Goal: Task Accomplishment & Management: Manage account settings

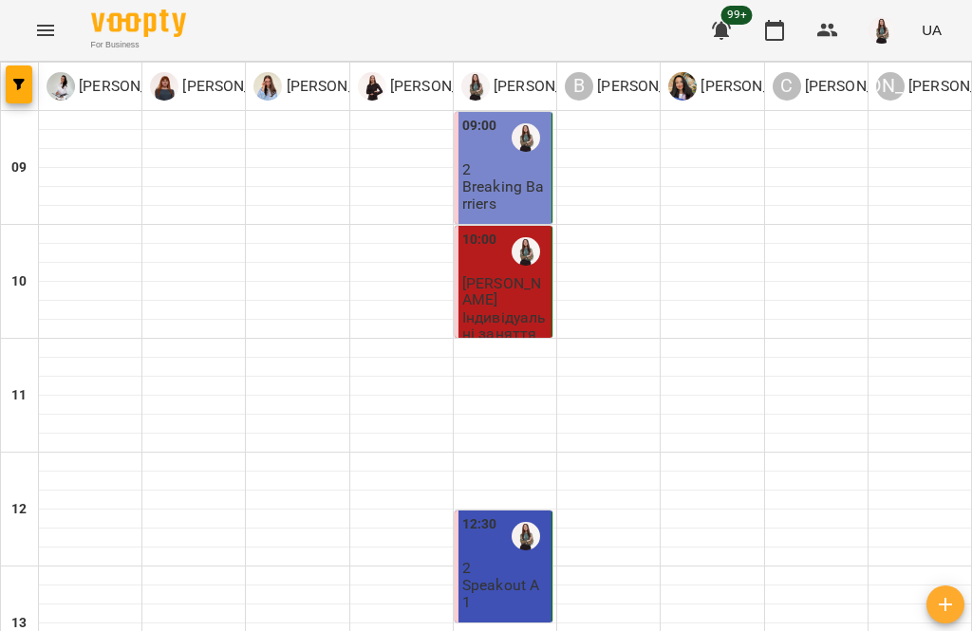
scroll to position [751, 0]
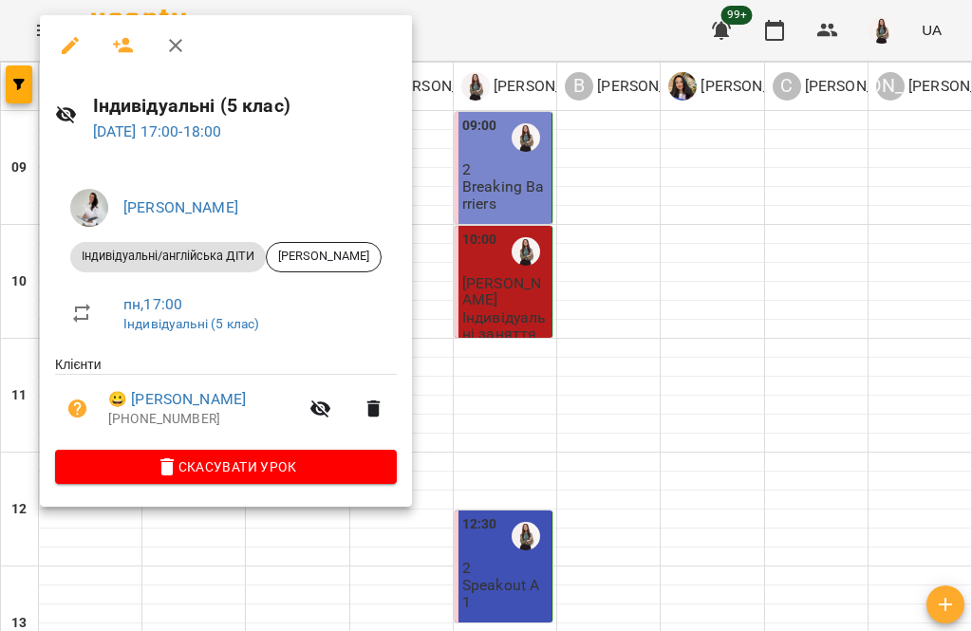
click at [214, 393] on link "😀 [PERSON_NAME]" at bounding box center [177, 399] width 138 height 23
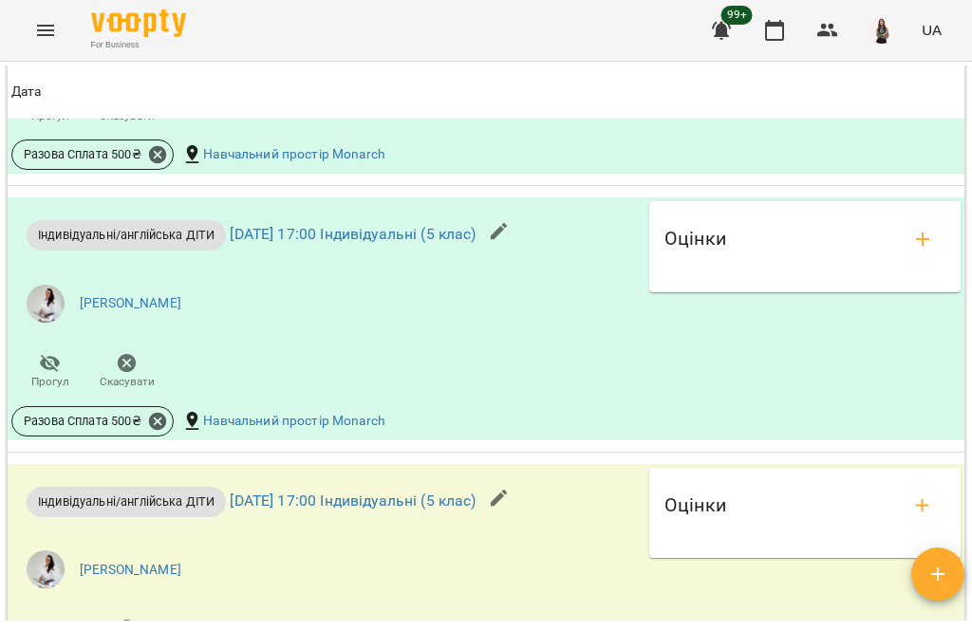
scroll to position [2074, 0]
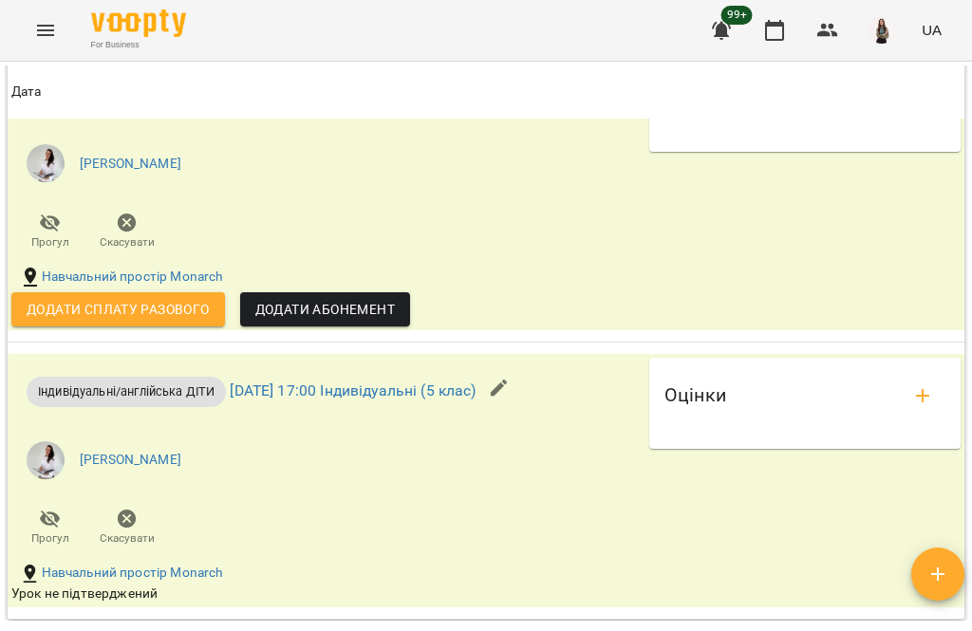
click at [179, 321] on span "Додати сплату разового" at bounding box center [118, 309] width 183 height 23
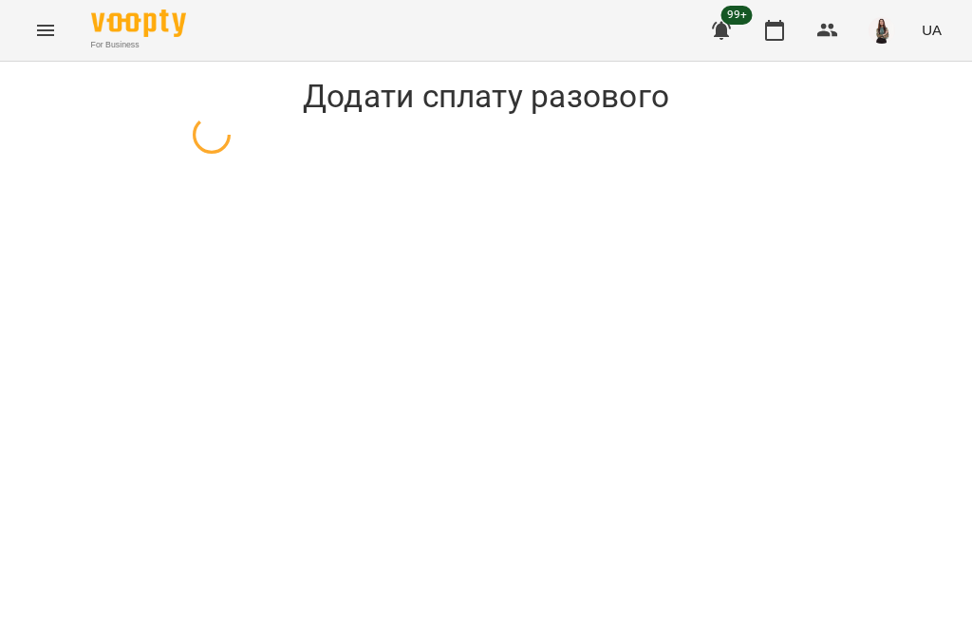
select select "**********"
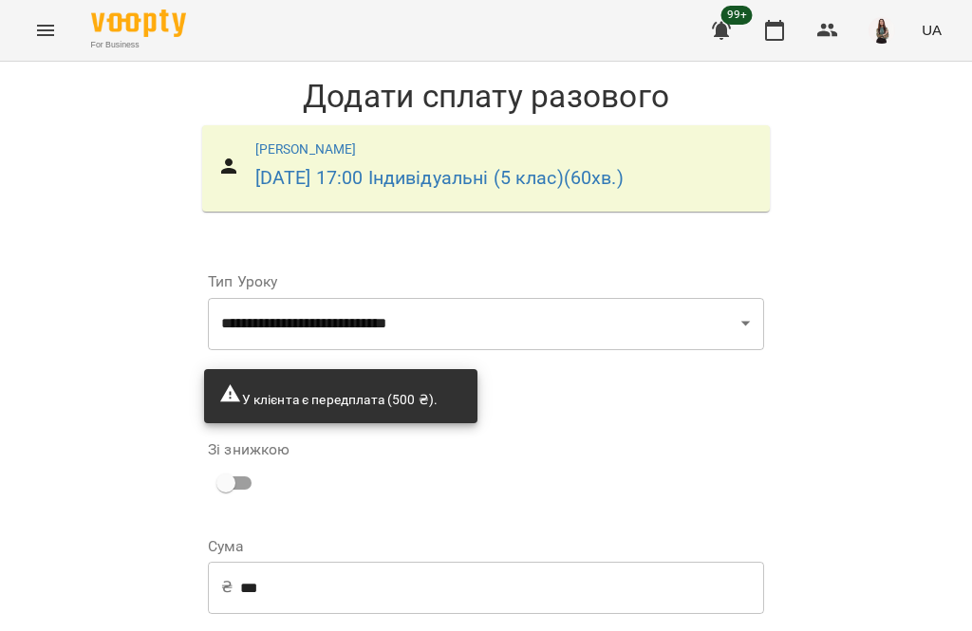
scroll to position [123, 0]
click at [507, 520] on div "Сума ₴ *** ​" at bounding box center [486, 578] width 564 height 116
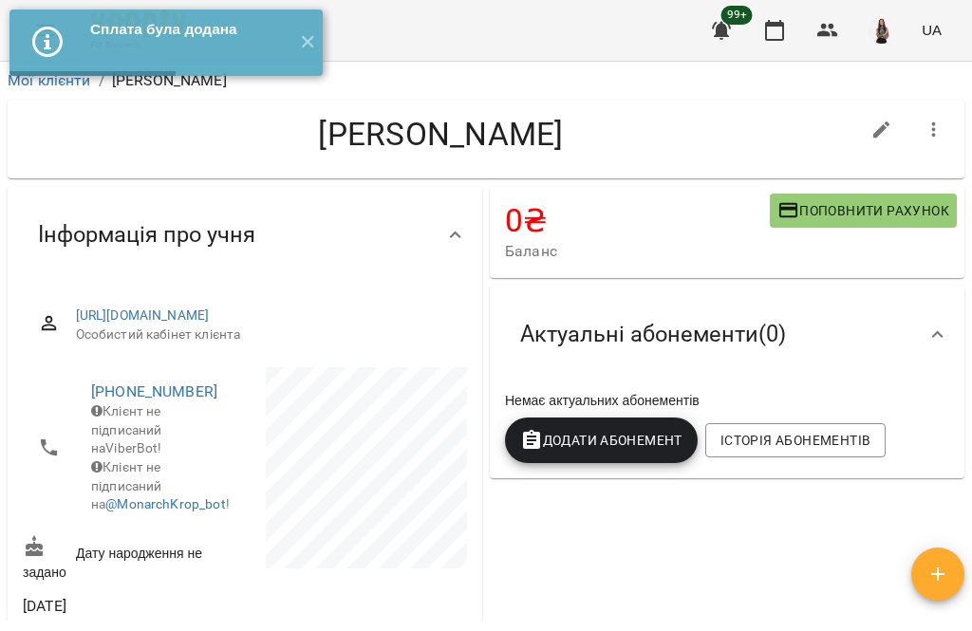
click at [305, 47] on button "✕" at bounding box center [306, 42] width 31 height 66
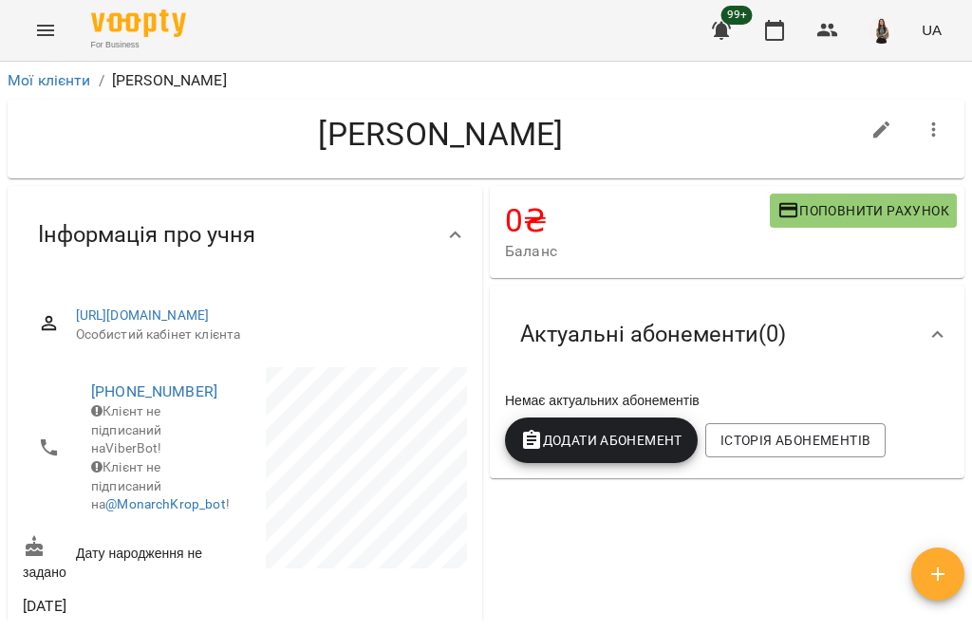
click at [39, 9] on button "Menu" at bounding box center [46, 31] width 46 height 46
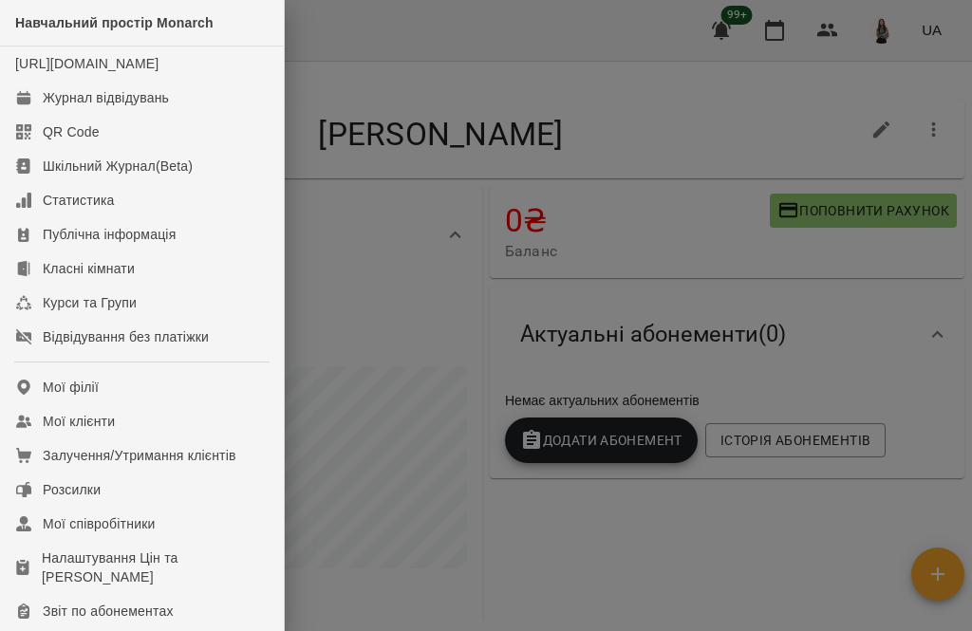
click at [218, 115] on link "Журнал відвідувань" at bounding box center [142, 98] width 284 height 34
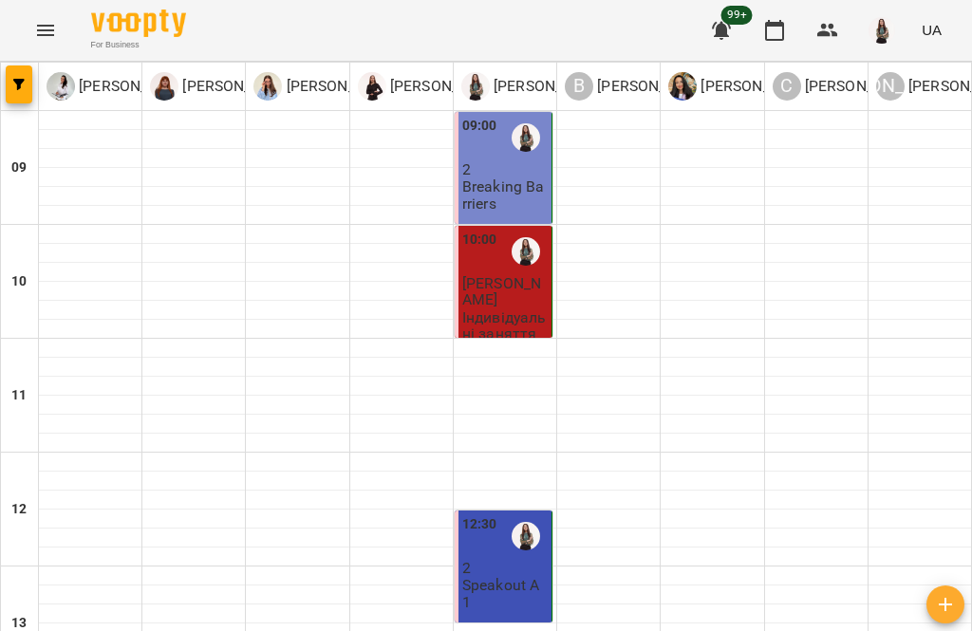
scroll to position [761, 0]
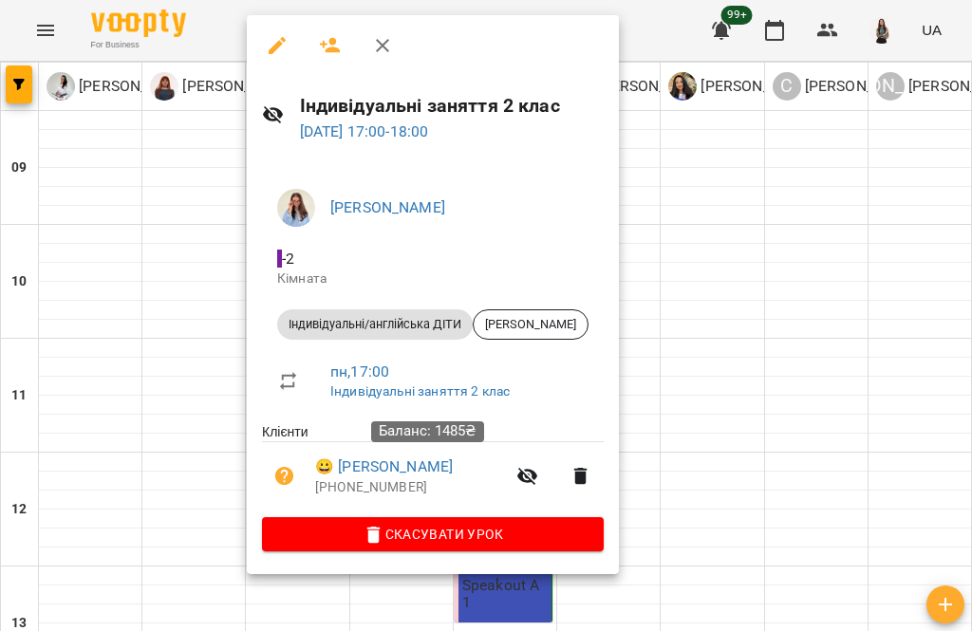
click at [453, 459] on link "😀 [PERSON_NAME]" at bounding box center [384, 467] width 138 height 23
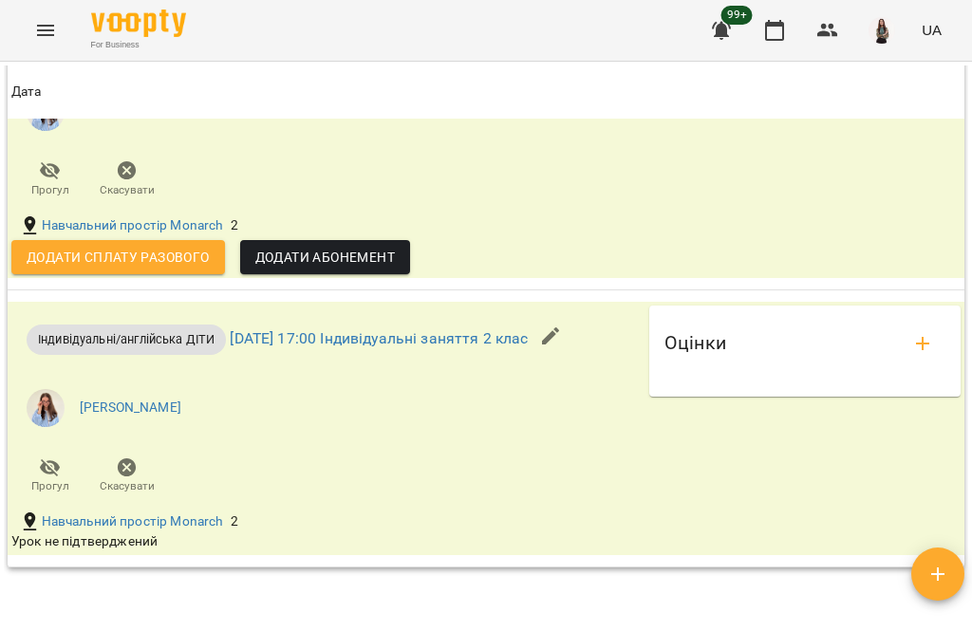
scroll to position [2268, 0]
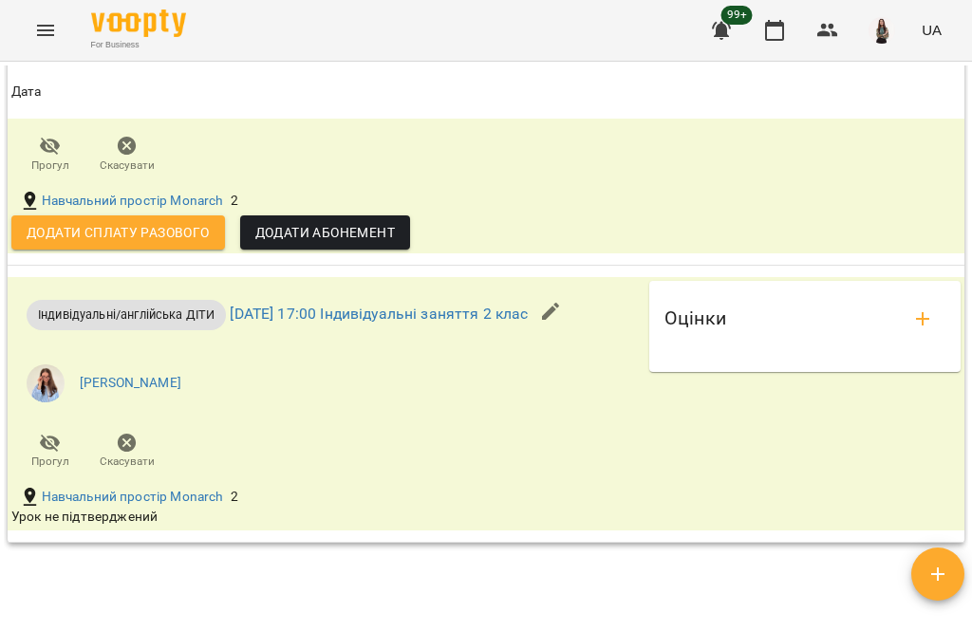
click at [179, 211] on link "Навчальний простір Monarch" at bounding box center [133, 201] width 182 height 19
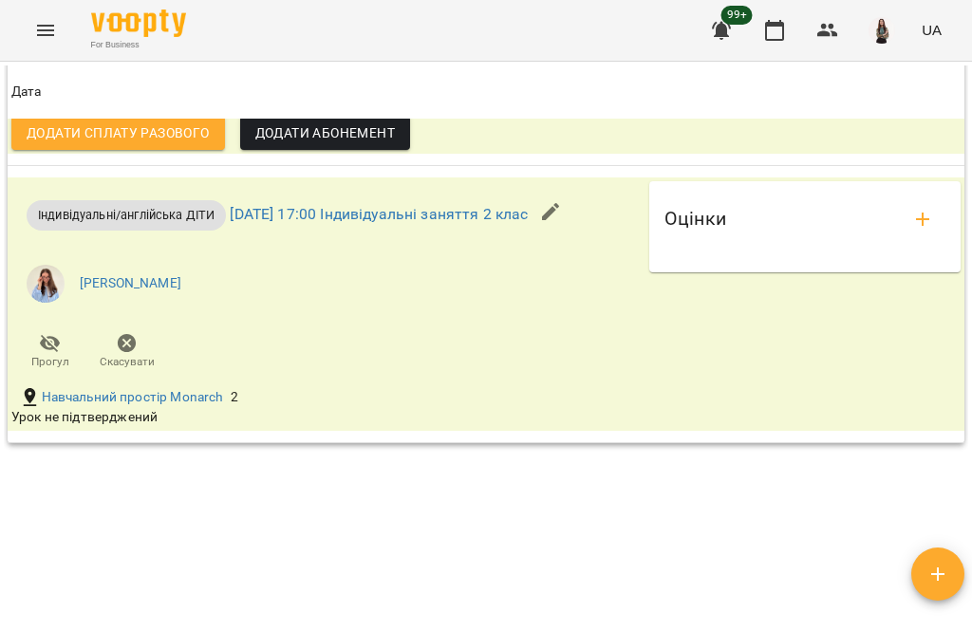
scroll to position [2375, 0]
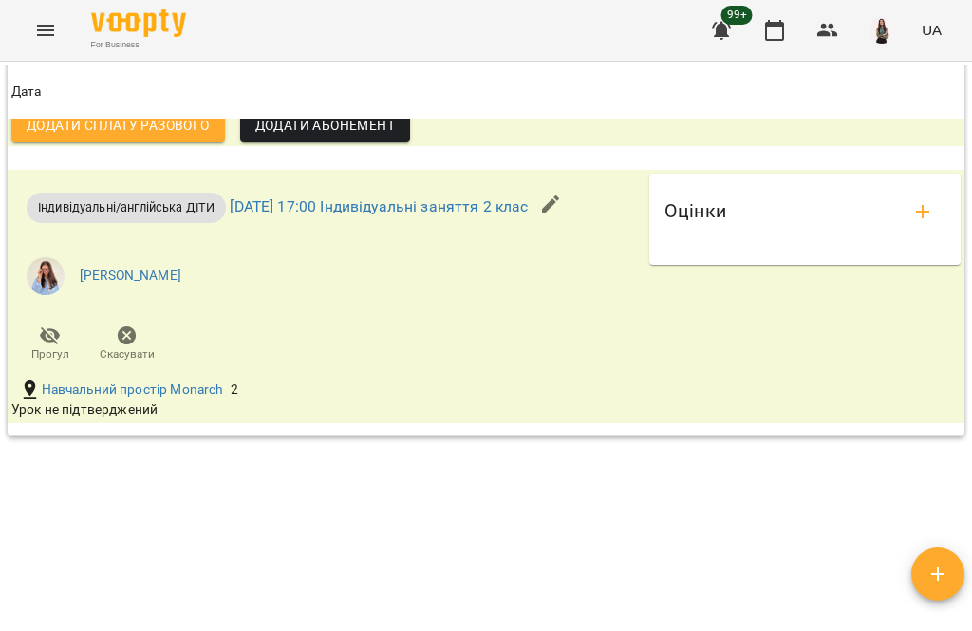
click at [175, 137] on span "Додати сплату разового" at bounding box center [118, 125] width 183 height 23
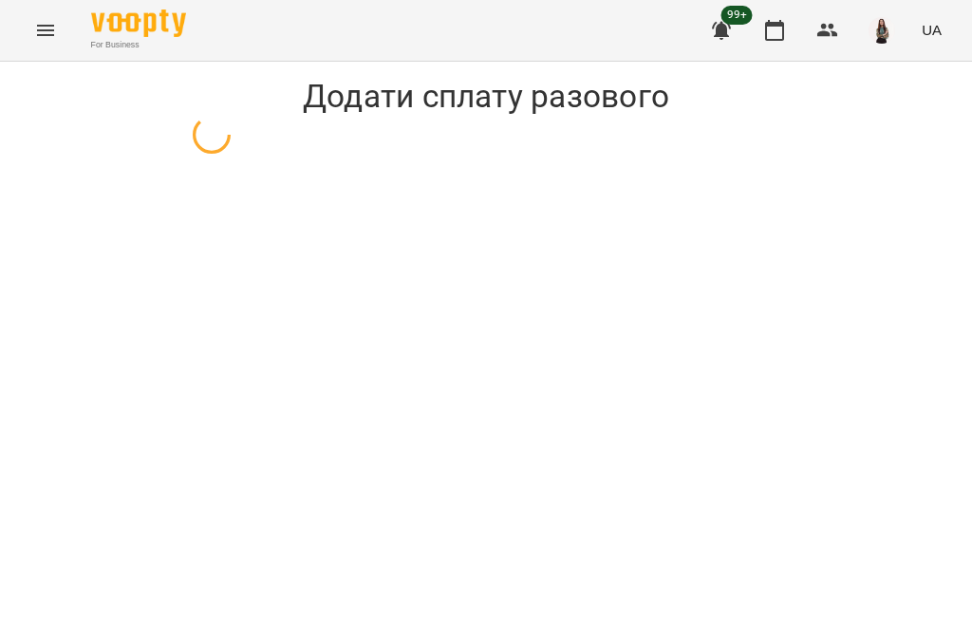
select select "**********"
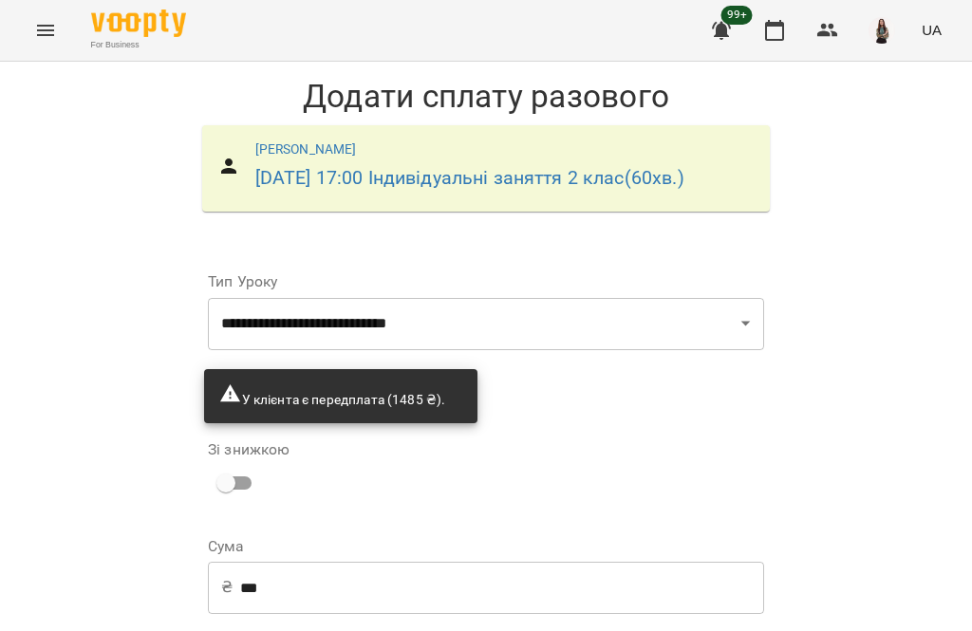
scroll to position [153, 0]
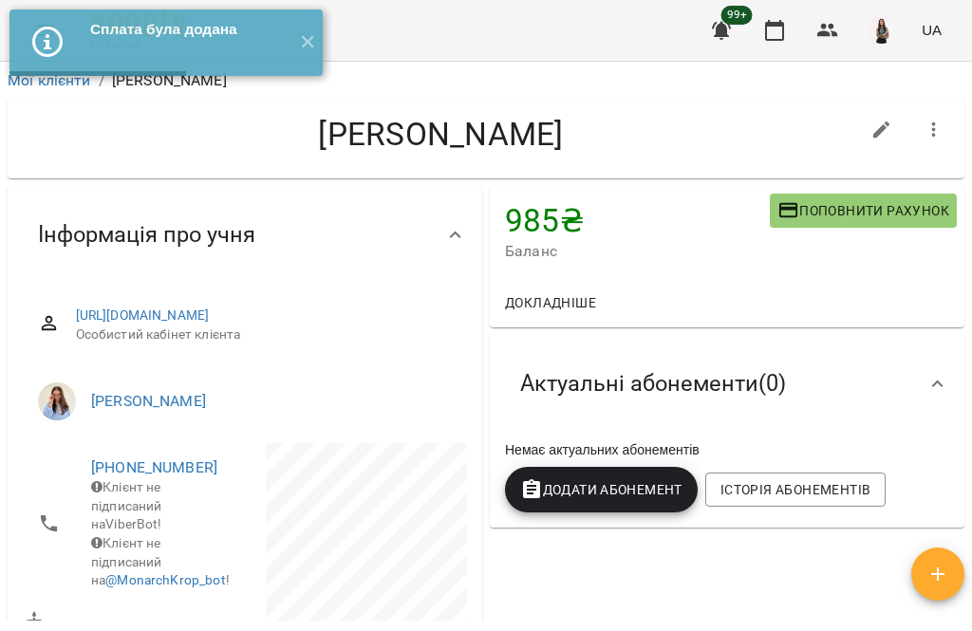
click at [307, 27] on button "✕" at bounding box center [306, 42] width 31 height 66
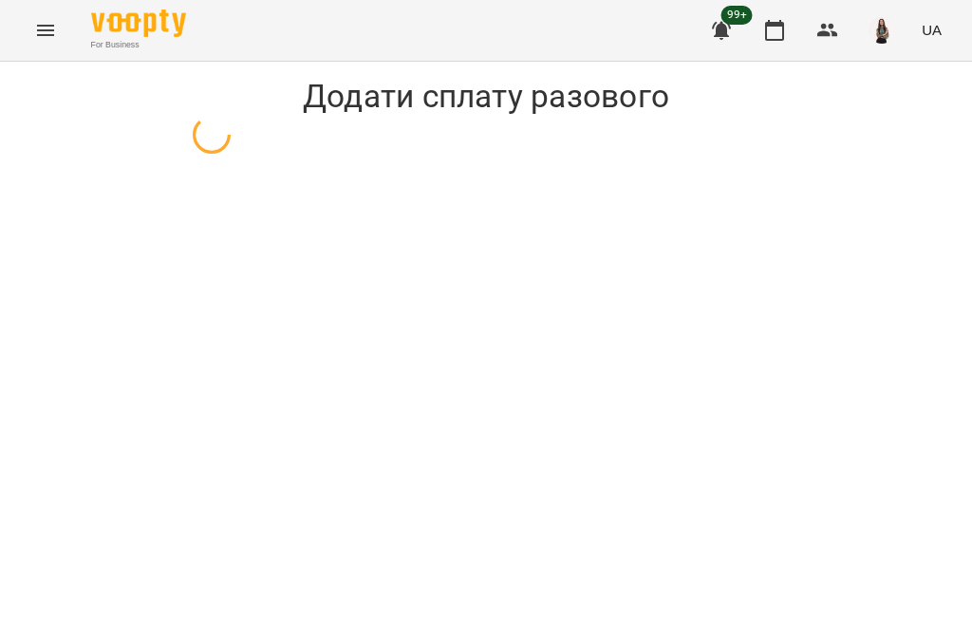
select select "**********"
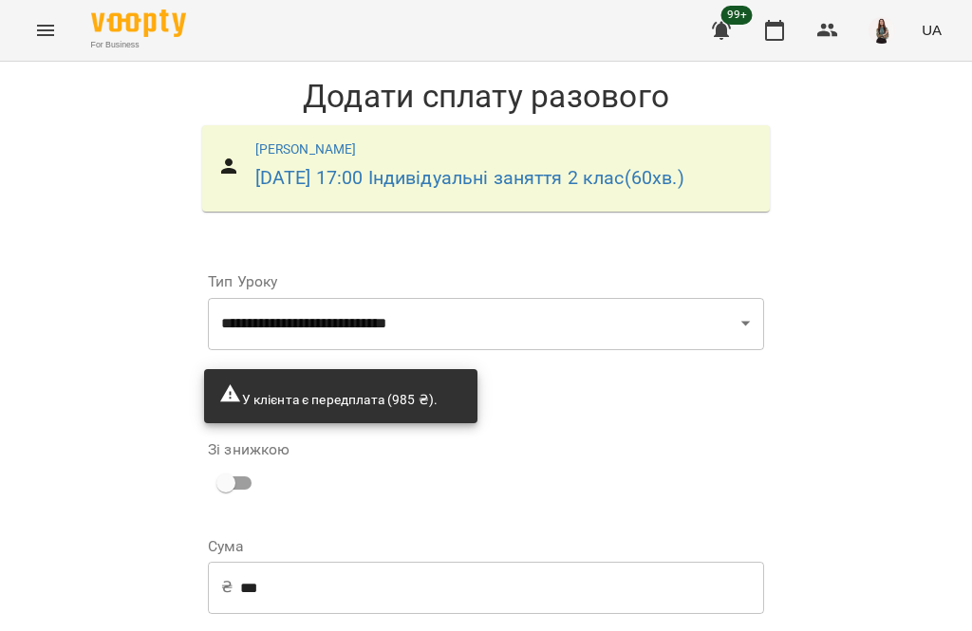
click at [37, 21] on icon "Menu" at bounding box center [45, 30] width 23 height 23
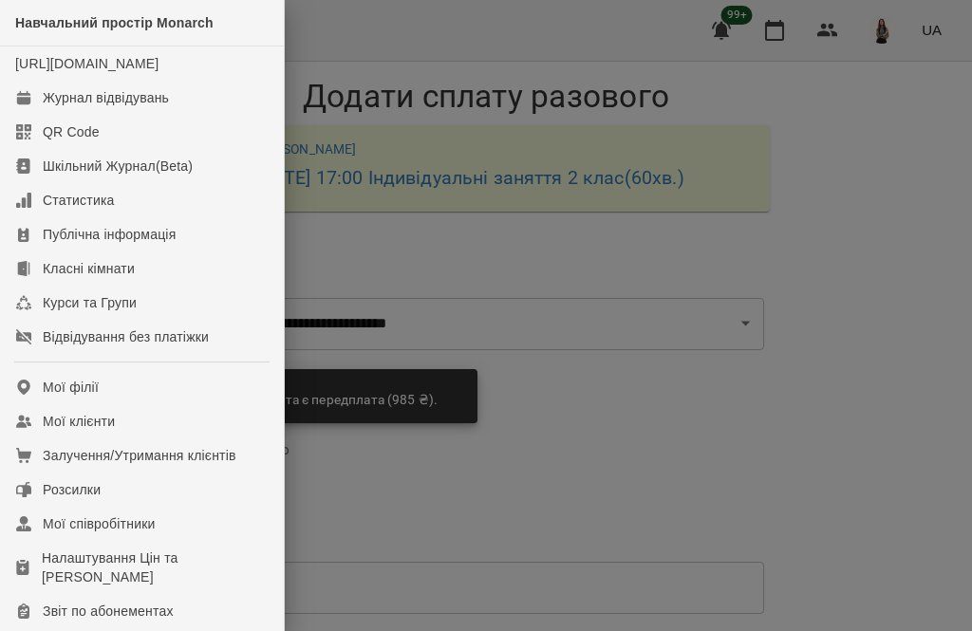
click at [173, 115] on link "Журнал відвідувань" at bounding box center [142, 98] width 284 height 34
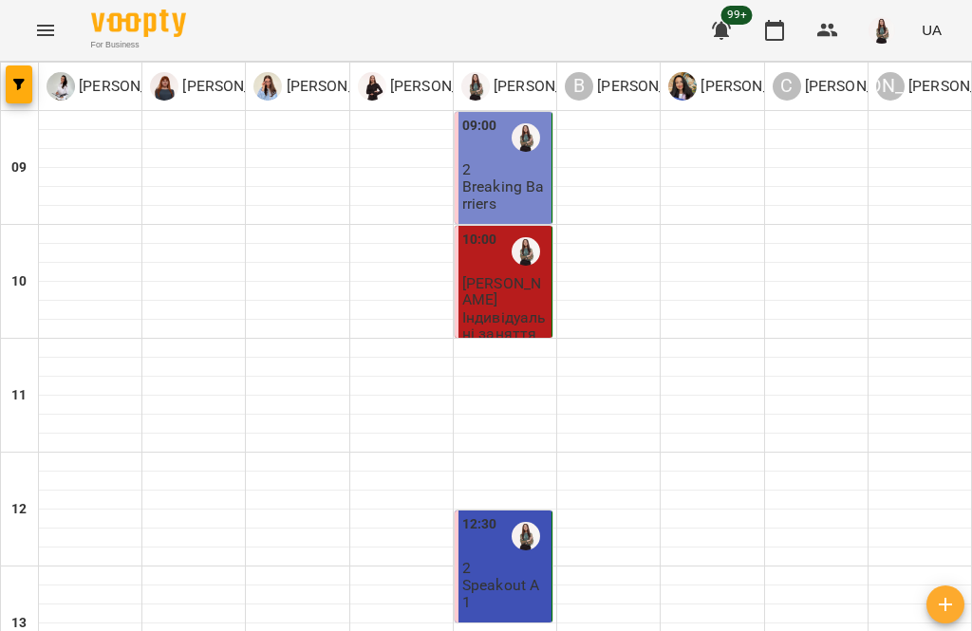
scroll to position [815, 0]
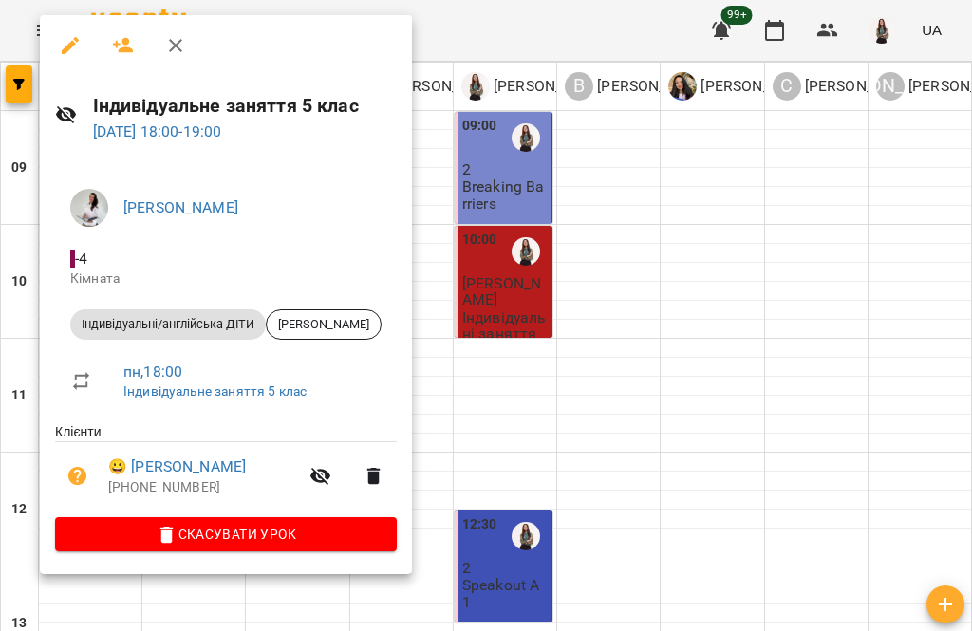
click at [246, 463] on link "😀 [PERSON_NAME]" at bounding box center [177, 467] width 138 height 23
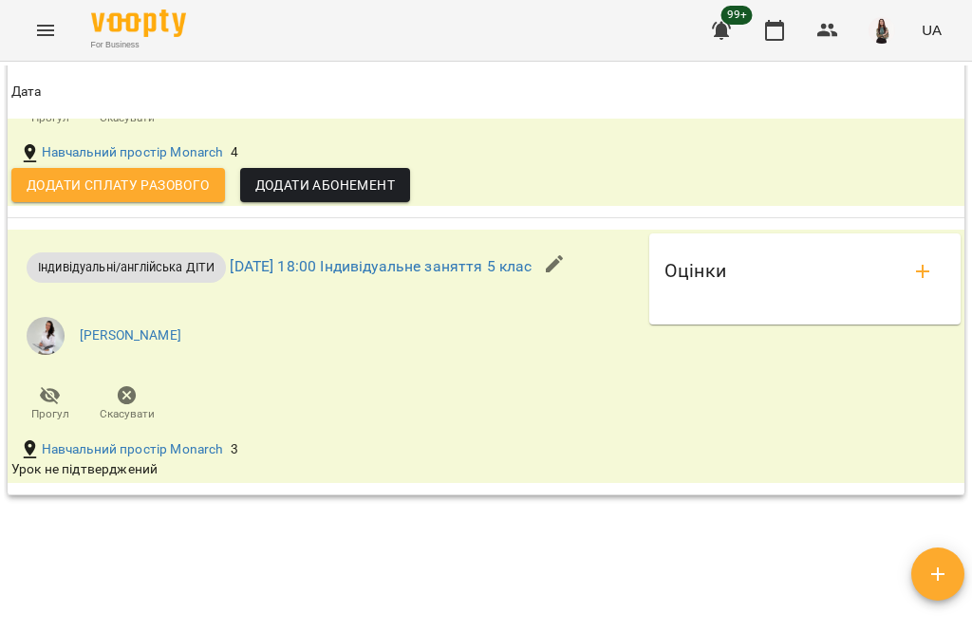
scroll to position [2476, 0]
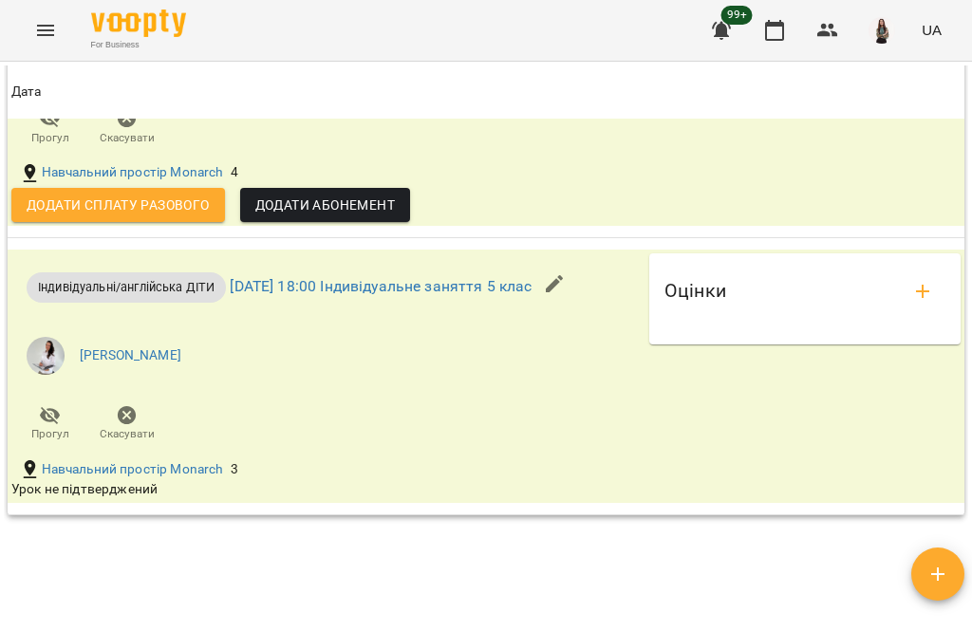
click at [164, 216] on span "Додати сплату разового" at bounding box center [118, 205] width 183 height 23
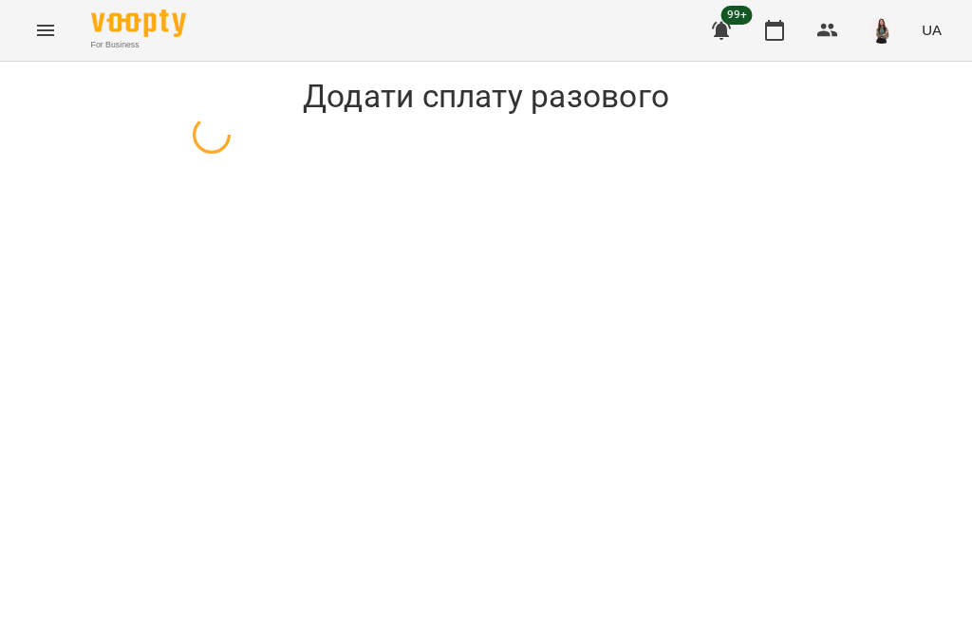
select select "**********"
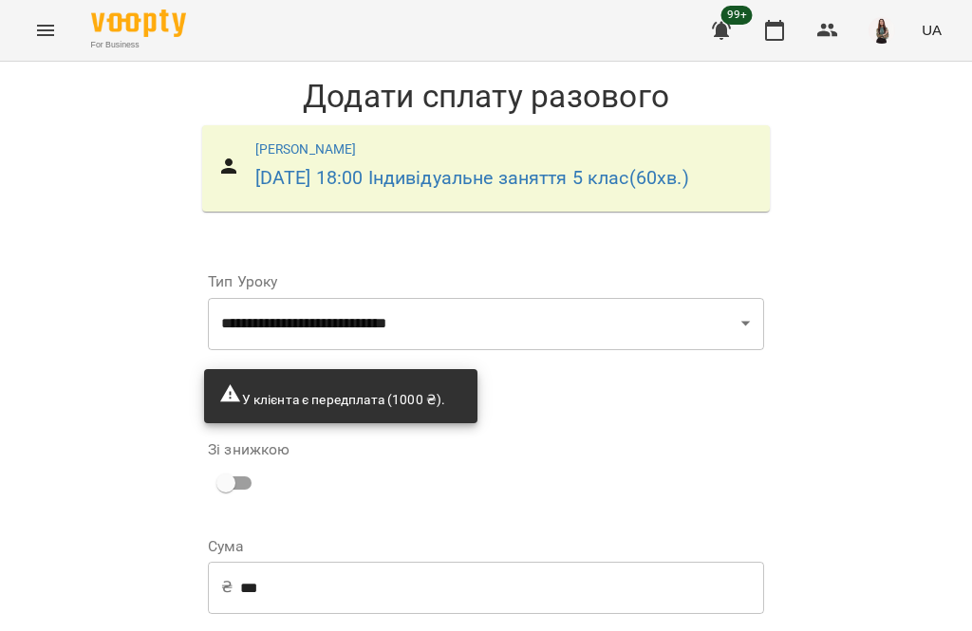
scroll to position [153, 0]
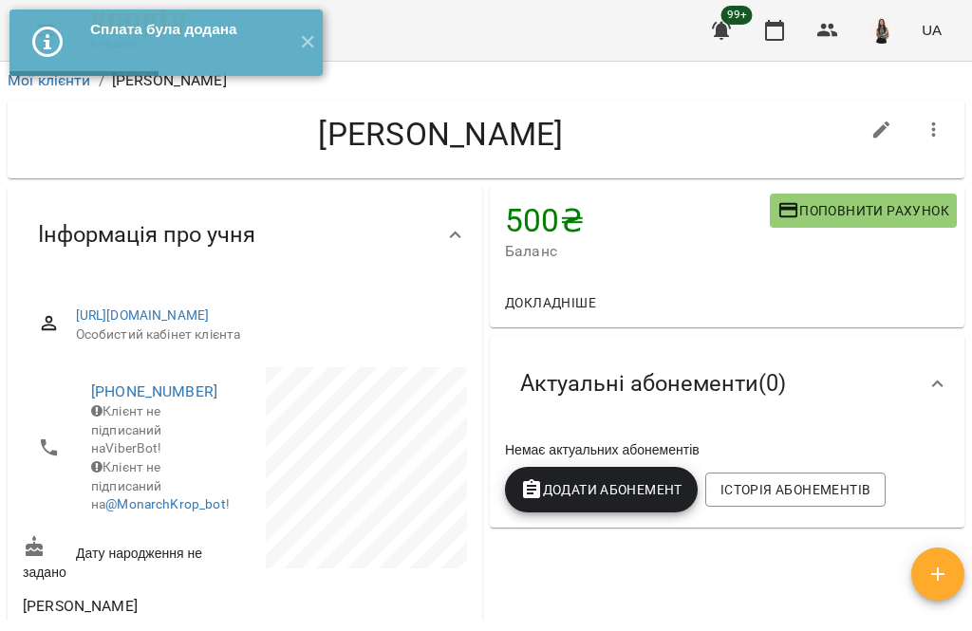
click at [310, 44] on button "✕" at bounding box center [306, 42] width 31 height 66
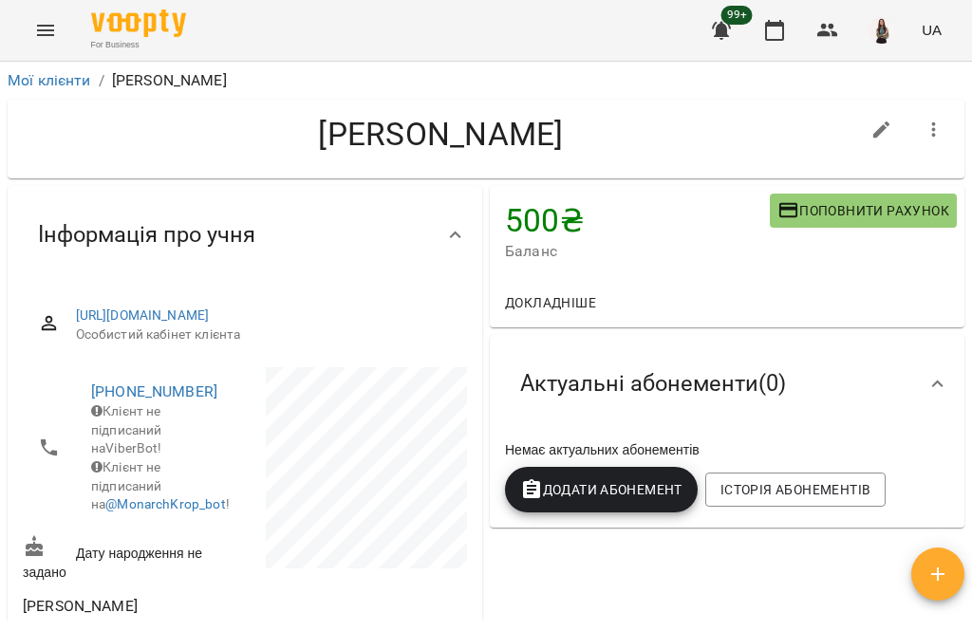
click at [54, 30] on icon "Menu" at bounding box center [45, 30] width 23 height 23
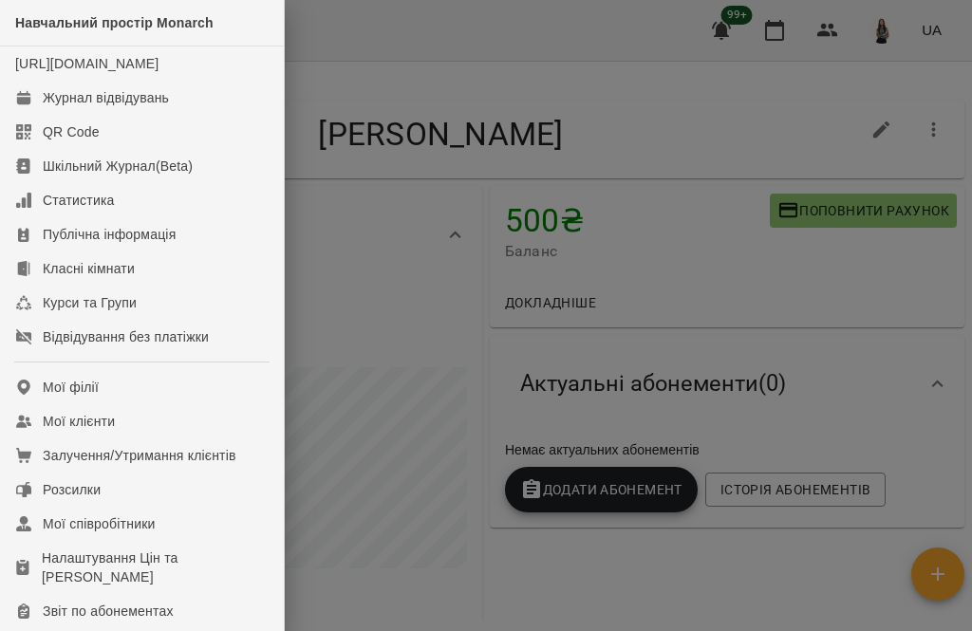
click at [209, 115] on link "Журнал відвідувань" at bounding box center [142, 98] width 284 height 34
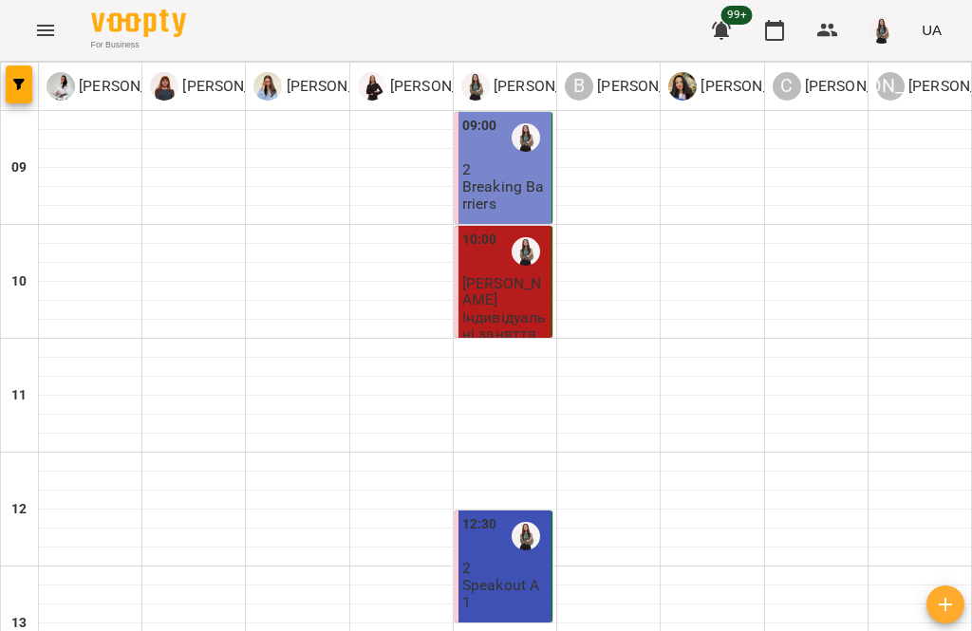
scroll to position [759, 0]
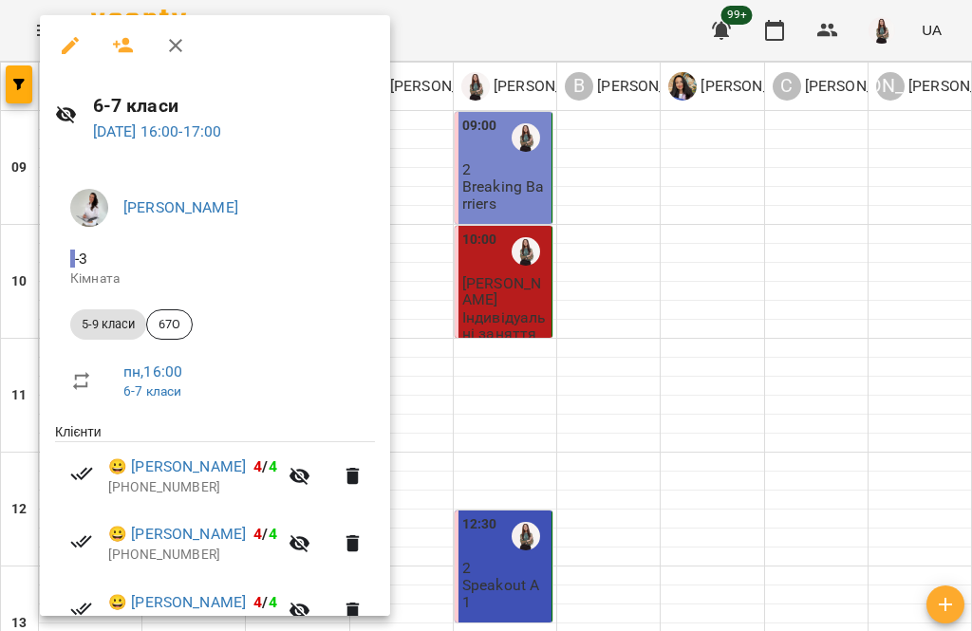
click at [180, 46] on icon "button" at bounding box center [175, 45] width 23 height 23
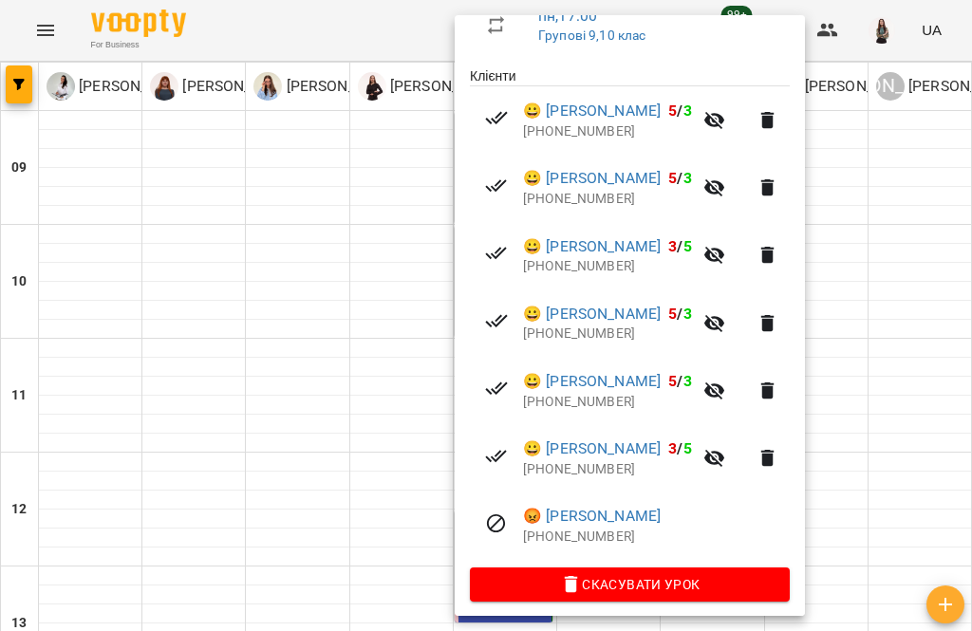
scroll to position [355, 0]
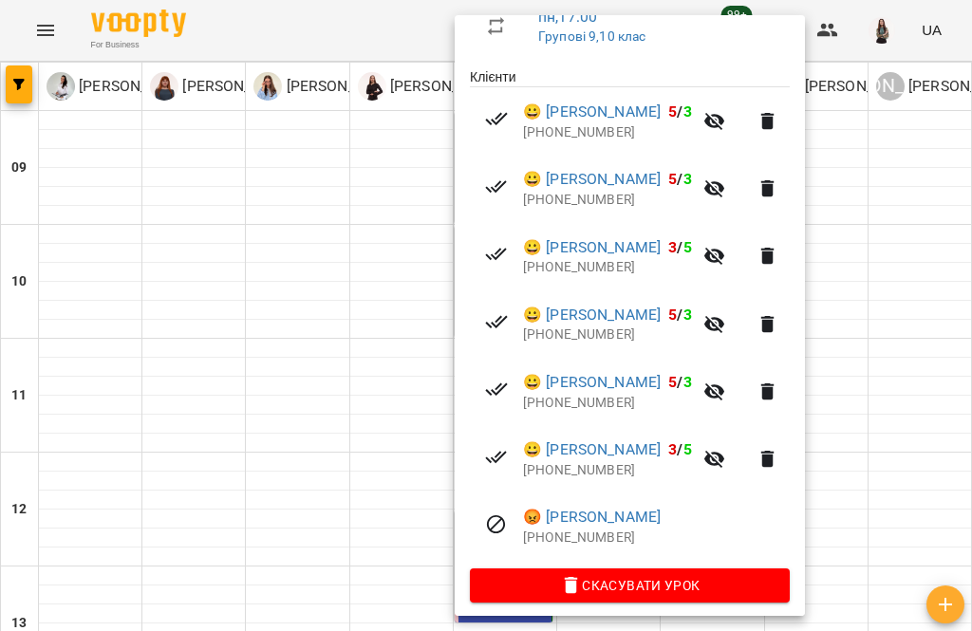
click at [429, 441] on div at bounding box center [486, 315] width 972 height 631
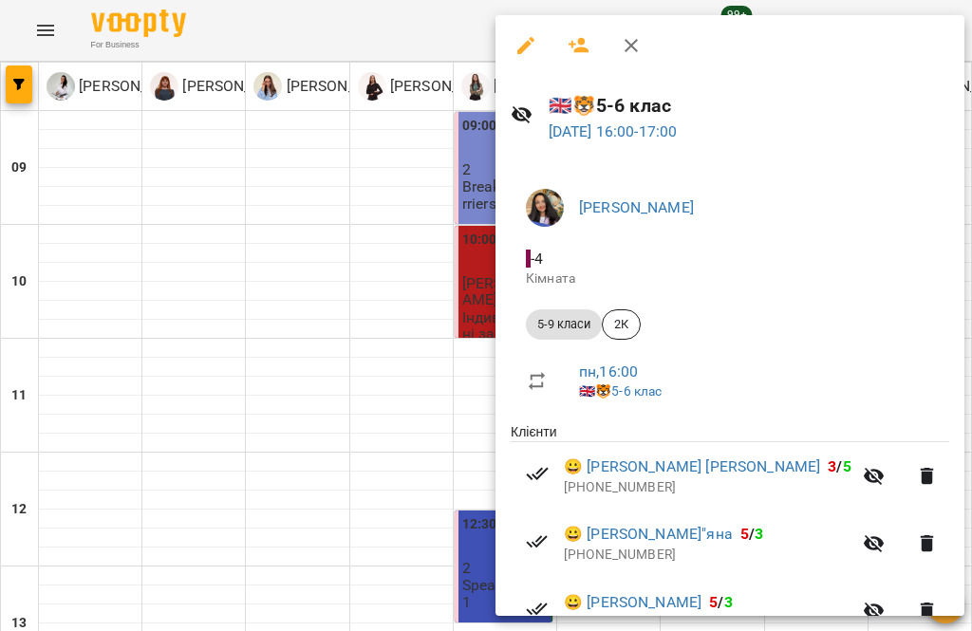
scroll to position [-1, 0]
click at [641, 53] on icon "button" at bounding box center [631, 45] width 23 height 23
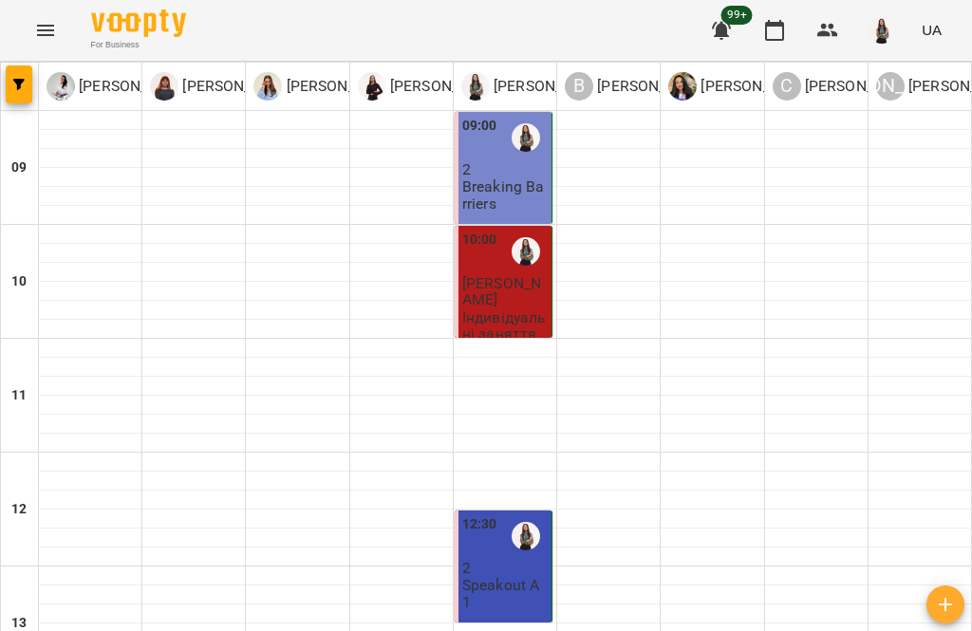
scroll to position [858, 0]
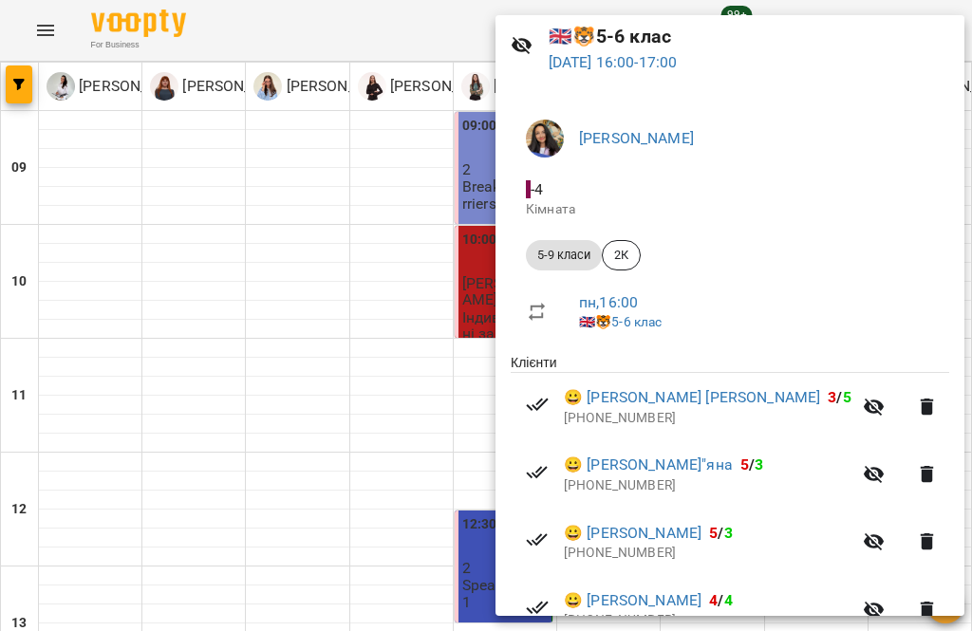
scroll to position [71, 0]
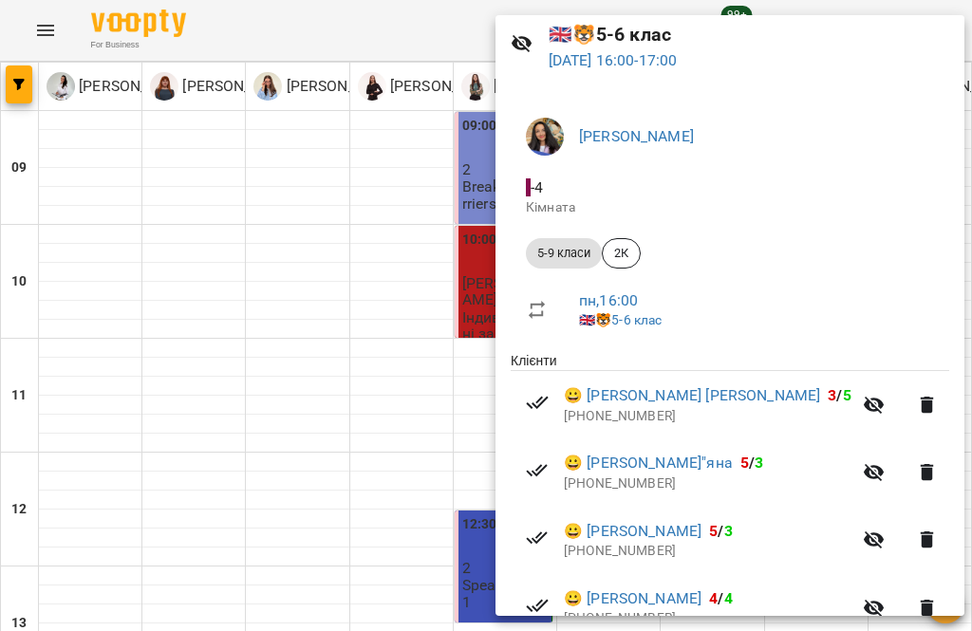
click at [876, 462] on icon "button" at bounding box center [874, 472] width 23 height 23
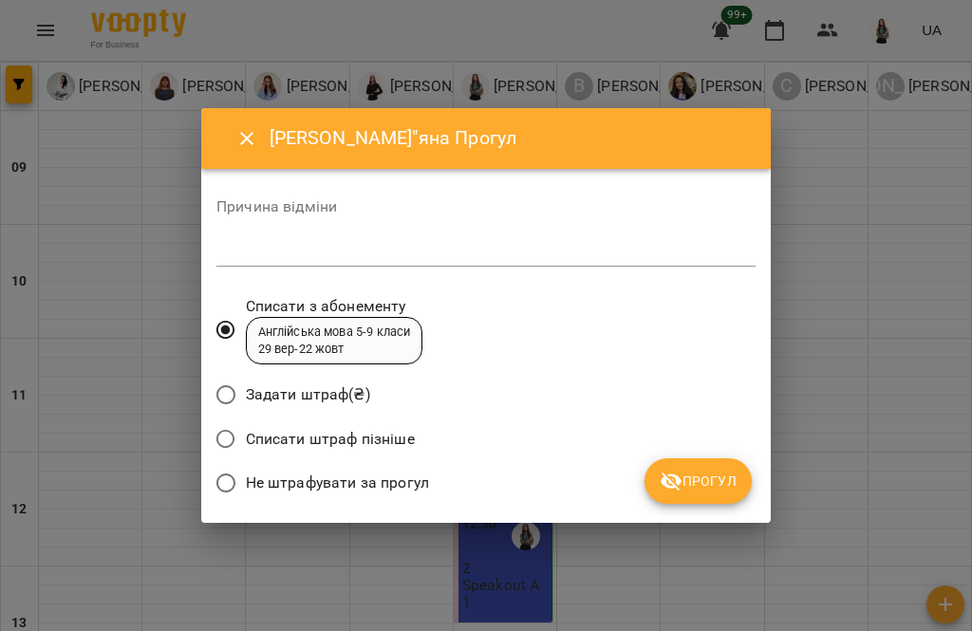
click at [564, 232] on div "Причина відміни *" at bounding box center [485, 236] width 539 height 75
click at [341, 248] on textarea at bounding box center [485, 251] width 539 height 17
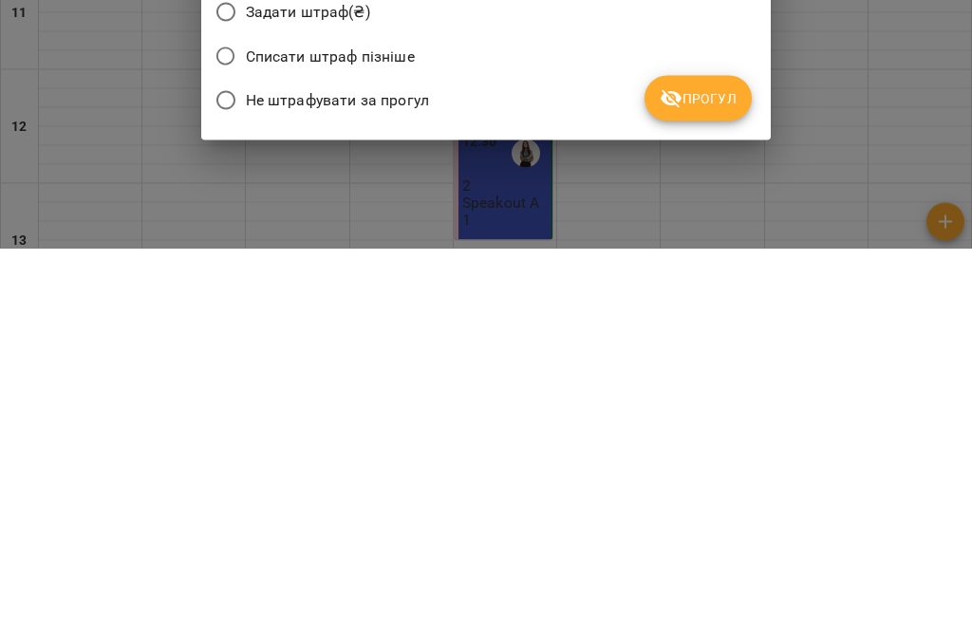
type textarea "*"
click at [722, 470] on span "Прогул" at bounding box center [698, 481] width 77 height 23
